Goal: Task Accomplishment & Management: Manage account settings

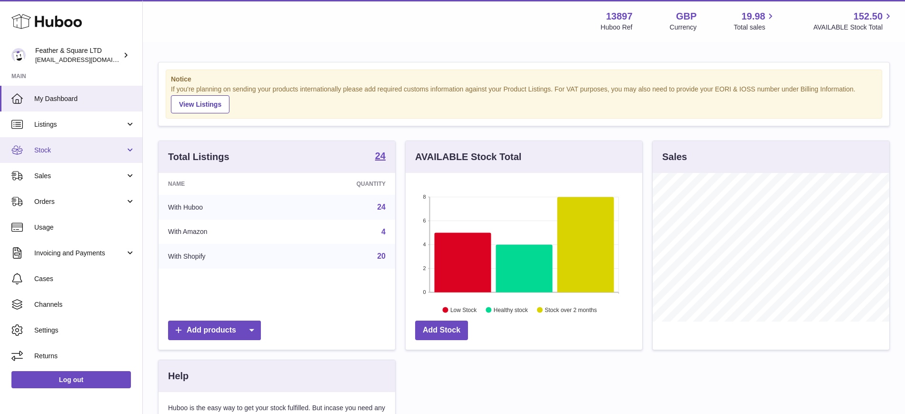
click at [58, 149] on span "Stock" at bounding box center [79, 150] width 91 height 9
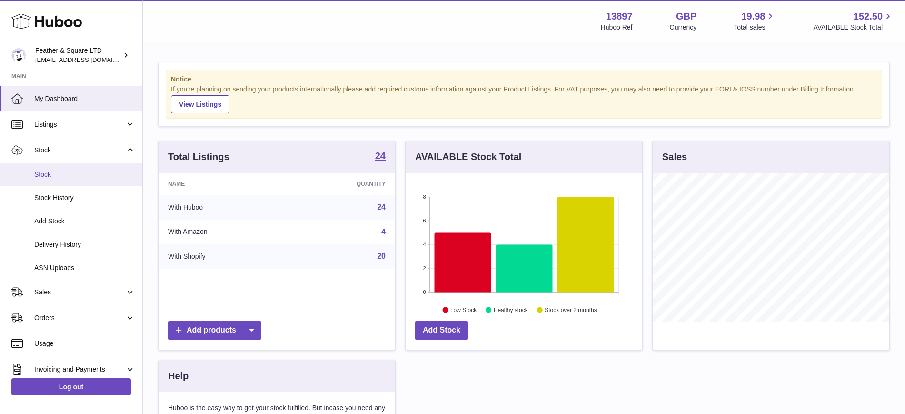
click at [70, 174] on span "Stock" at bounding box center [84, 174] width 101 height 9
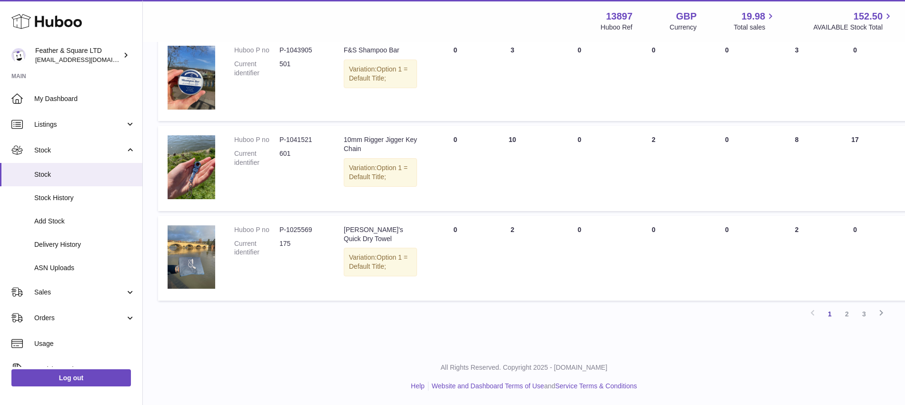
scroll to position [688, 0]
click at [847, 322] on link "2" at bounding box center [846, 313] width 17 height 17
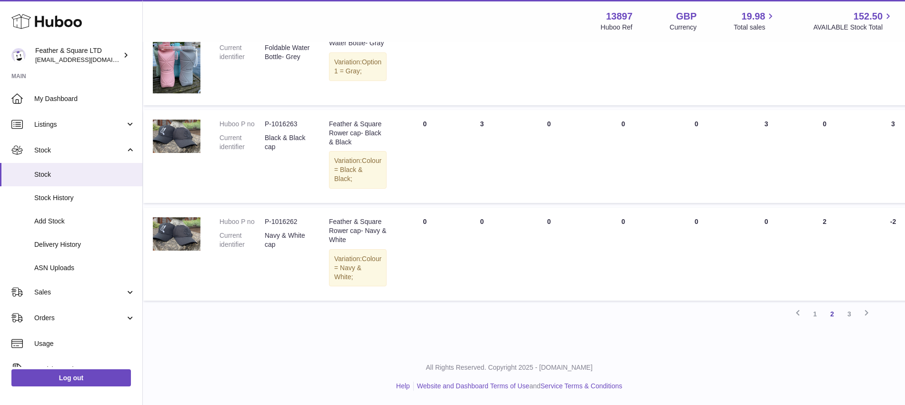
scroll to position [881, 15]
click at [853, 315] on link "3" at bounding box center [849, 313] width 17 height 17
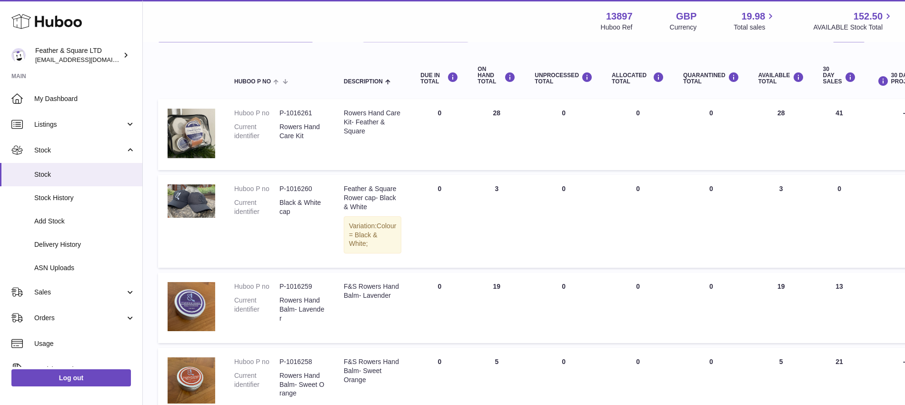
scroll to position [108, 0]
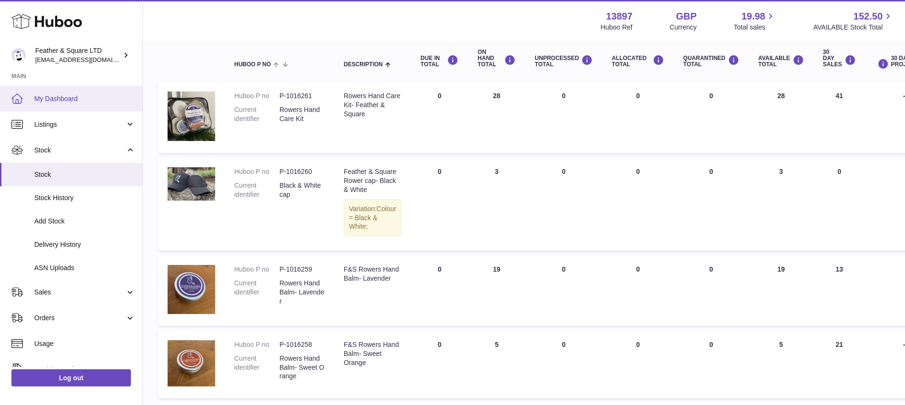
click at [68, 97] on span "My Dashboard" at bounding box center [84, 98] width 101 height 9
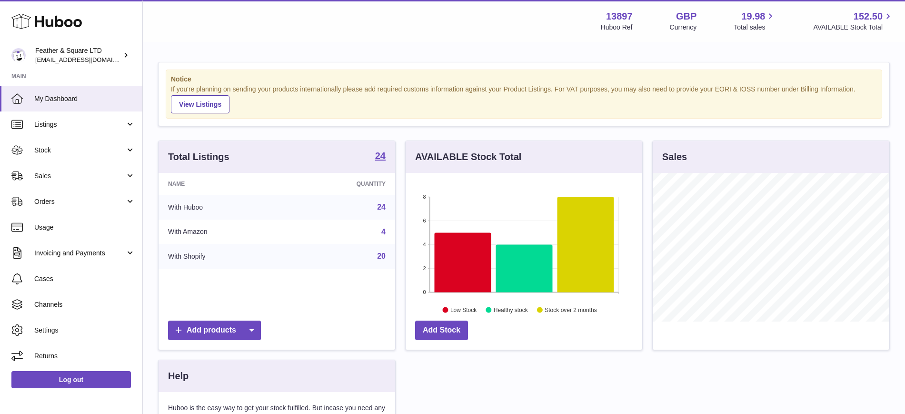
scroll to position [149, 237]
click at [59, 153] on span "Stock" at bounding box center [79, 150] width 91 height 9
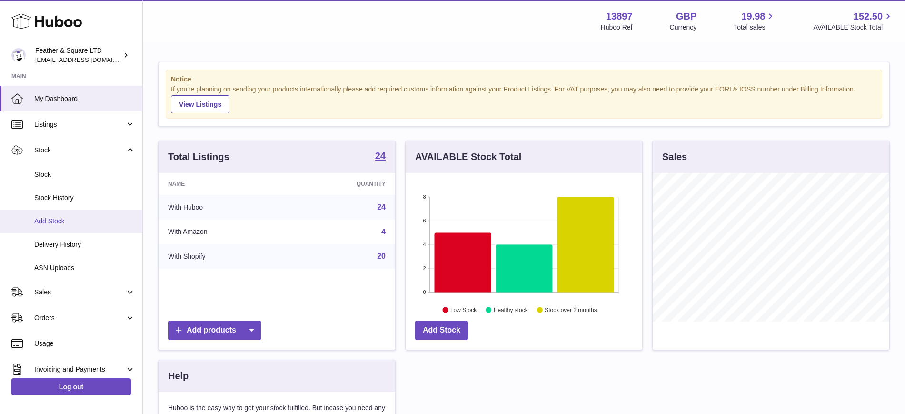
click at [58, 220] on span "Add Stock" at bounding box center [84, 221] width 101 height 9
